Goal: Transaction & Acquisition: Purchase product/service

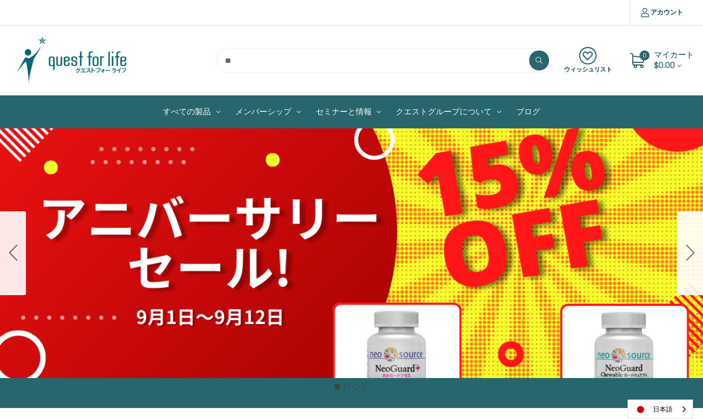
click at [692, 248] on icon "Go to slide 2" at bounding box center [690, 253] width 8 height 16
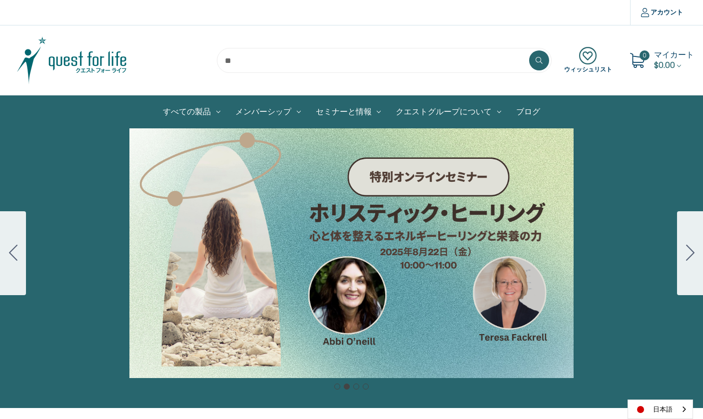
click at [692, 248] on icon "Go to slide 3" at bounding box center [690, 253] width 8 height 16
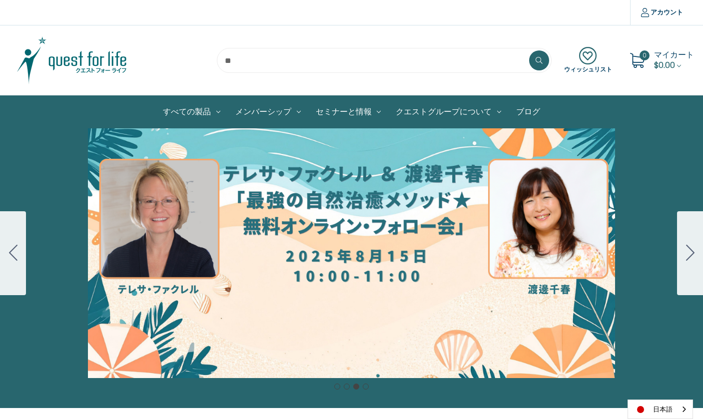
click at [691, 248] on icon "Go to slide 4" at bounding box center [690, 253] width 8 height 16
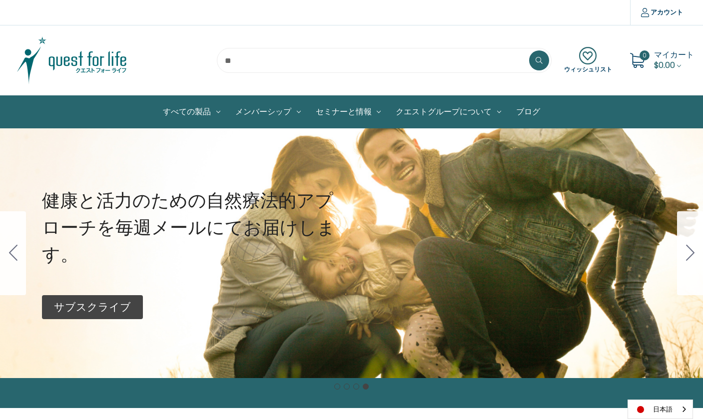
click at [691, 248] on icon "Go to slide 1" at bounding box center [690, 253] width 8 height 16
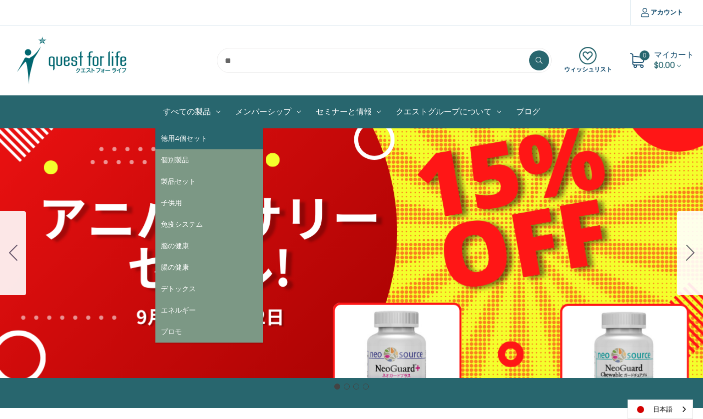
click at [196, 140] on link "徳用4個セット" at bounding box center [208, 138] width 107 height 21
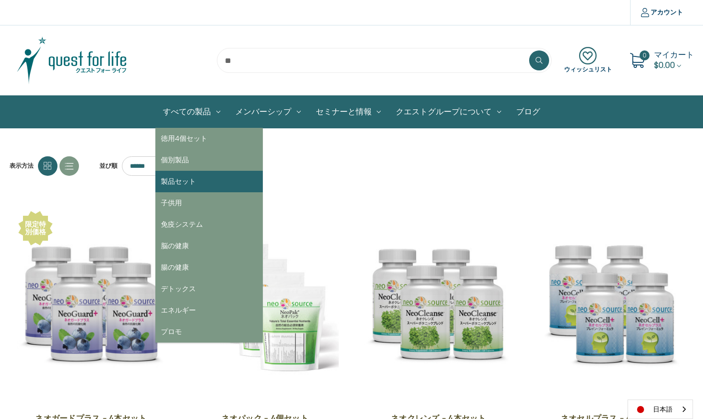
click at [181, 184] on link "製品セット" at bounding box center [208, 181] width 107 height 21
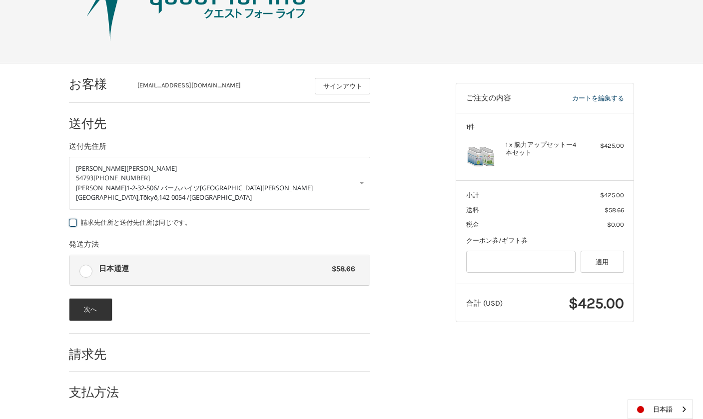
scroll to position [76, 0]
click at [92, 308] on button "次へ" at bounding box center [90, 309] width 43 height 23
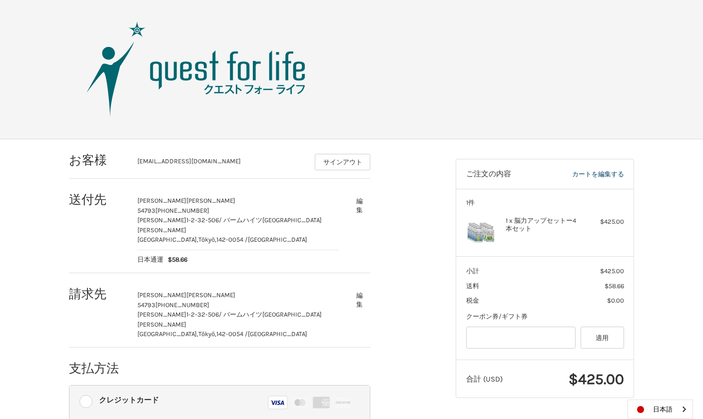
scroll to position [0, 0]
click at [595, 175] on link "カートを編集する" at bounding box center [581, 174] width 84 height 10
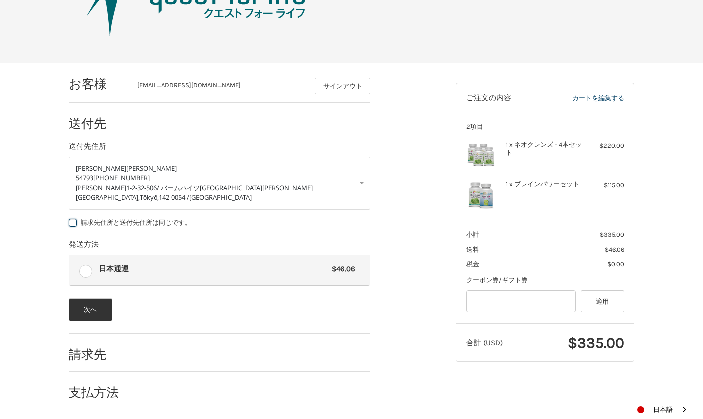
scroll to position [76, 0]
click at [94, 302] on button "次へ" at bounding box center [90, 309] width 43 height 23
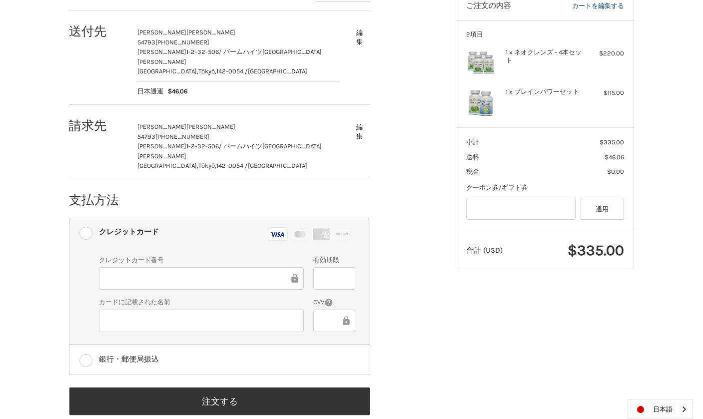
scroll to position [167, 0]
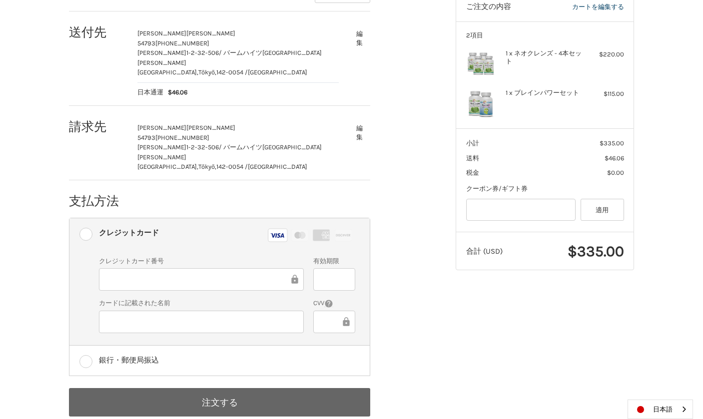
click at [225, 388] on button "注文する" at bounding box center [219, 402] width 301 height 28
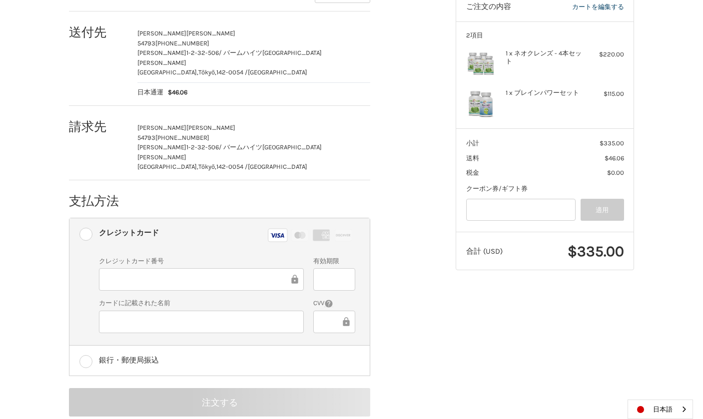
scroll to position [168, 0]
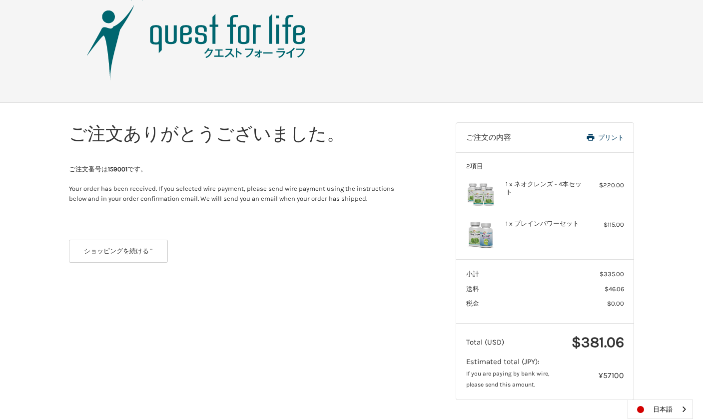
scroll to position [35, 0]
